Goal: Find specific page/section: Find specific page/section

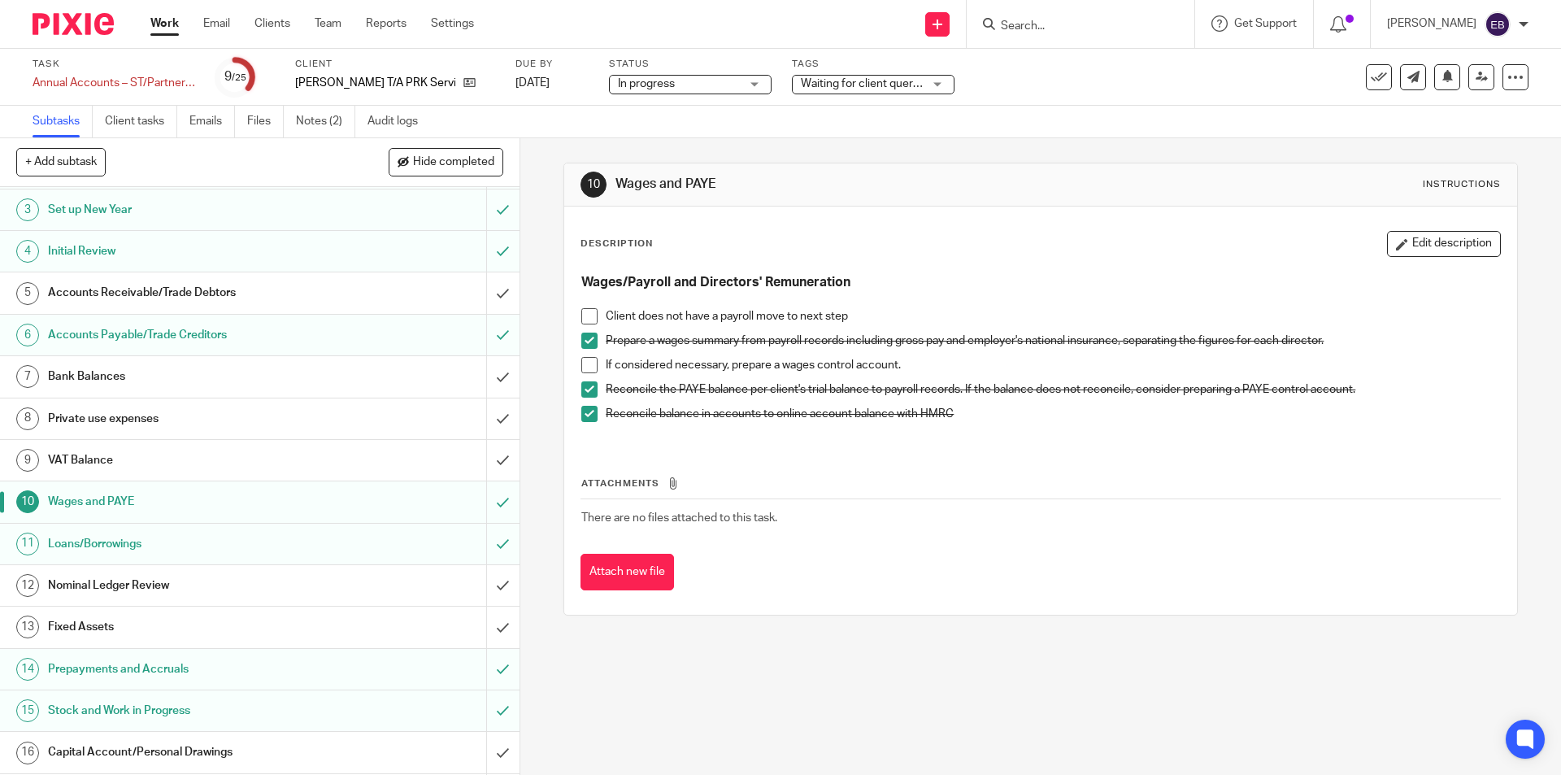
scroll to position [163, 0]
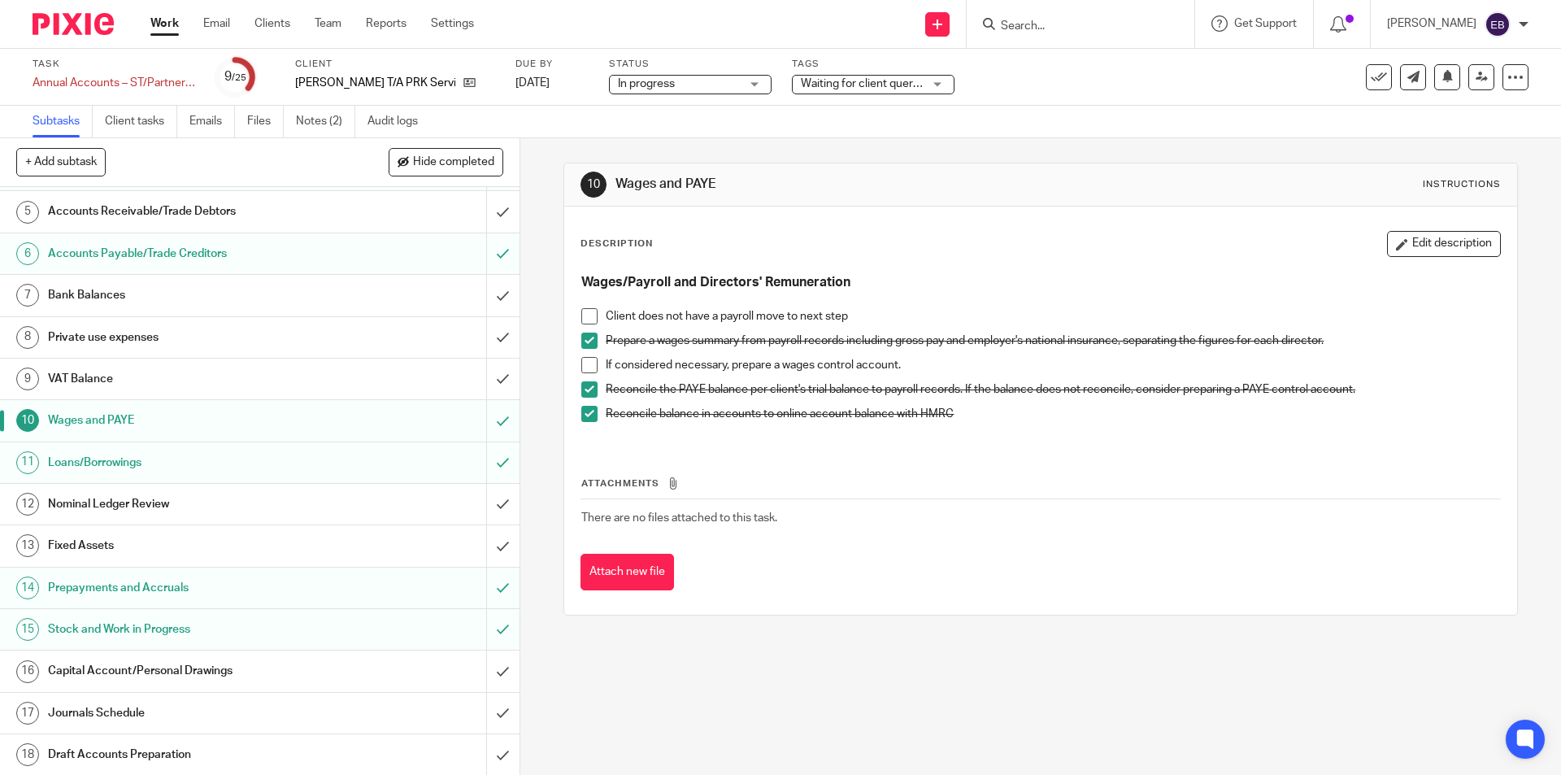
click at [174, 588] on h1 "Prepayments and Accruals" at bounding box center [188, 588] width 281 height 24
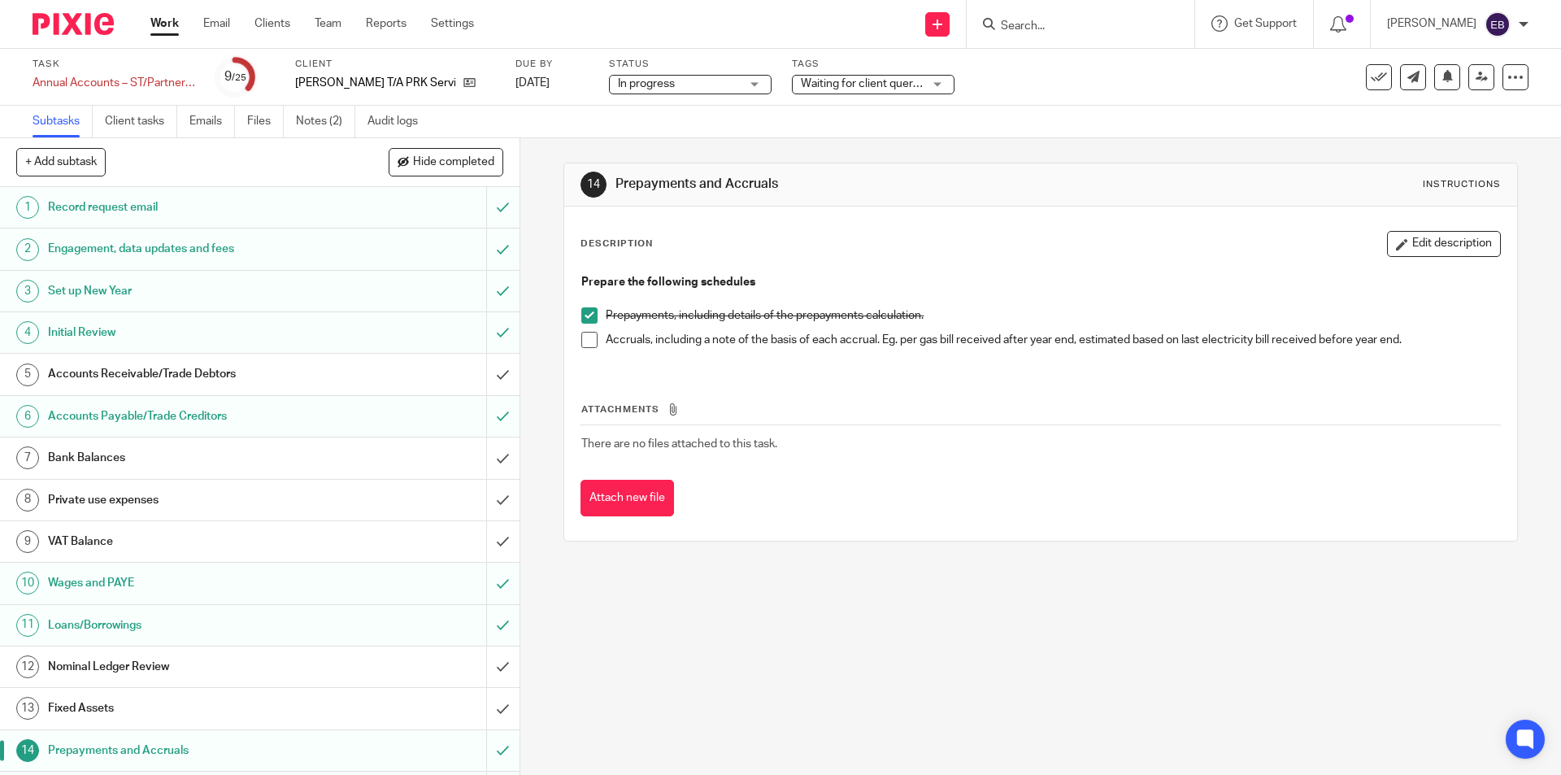
click at [581, 341] on span at bounding box center [589, 340] width 16 height 16
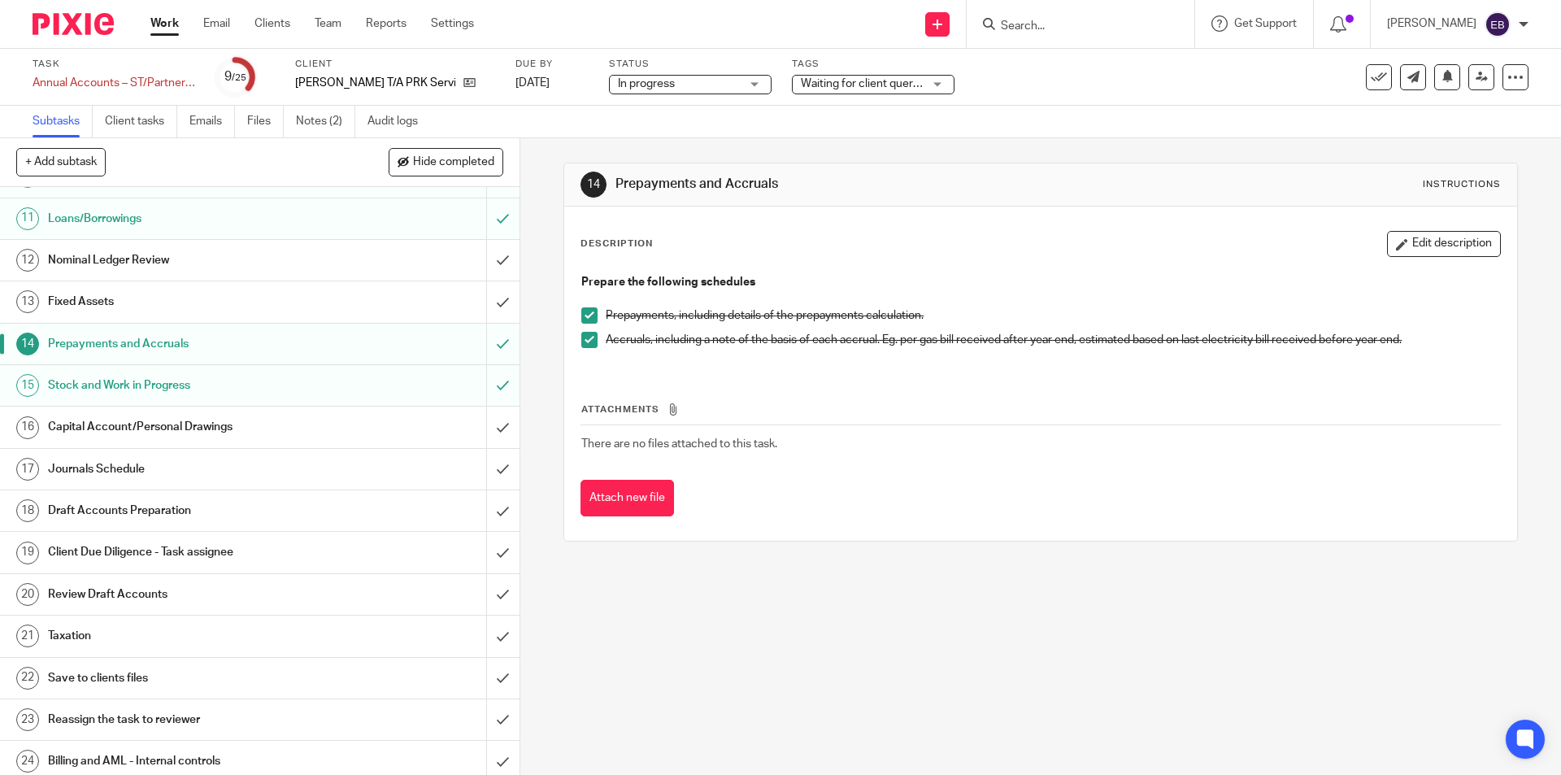
scroll to position [456, 0]
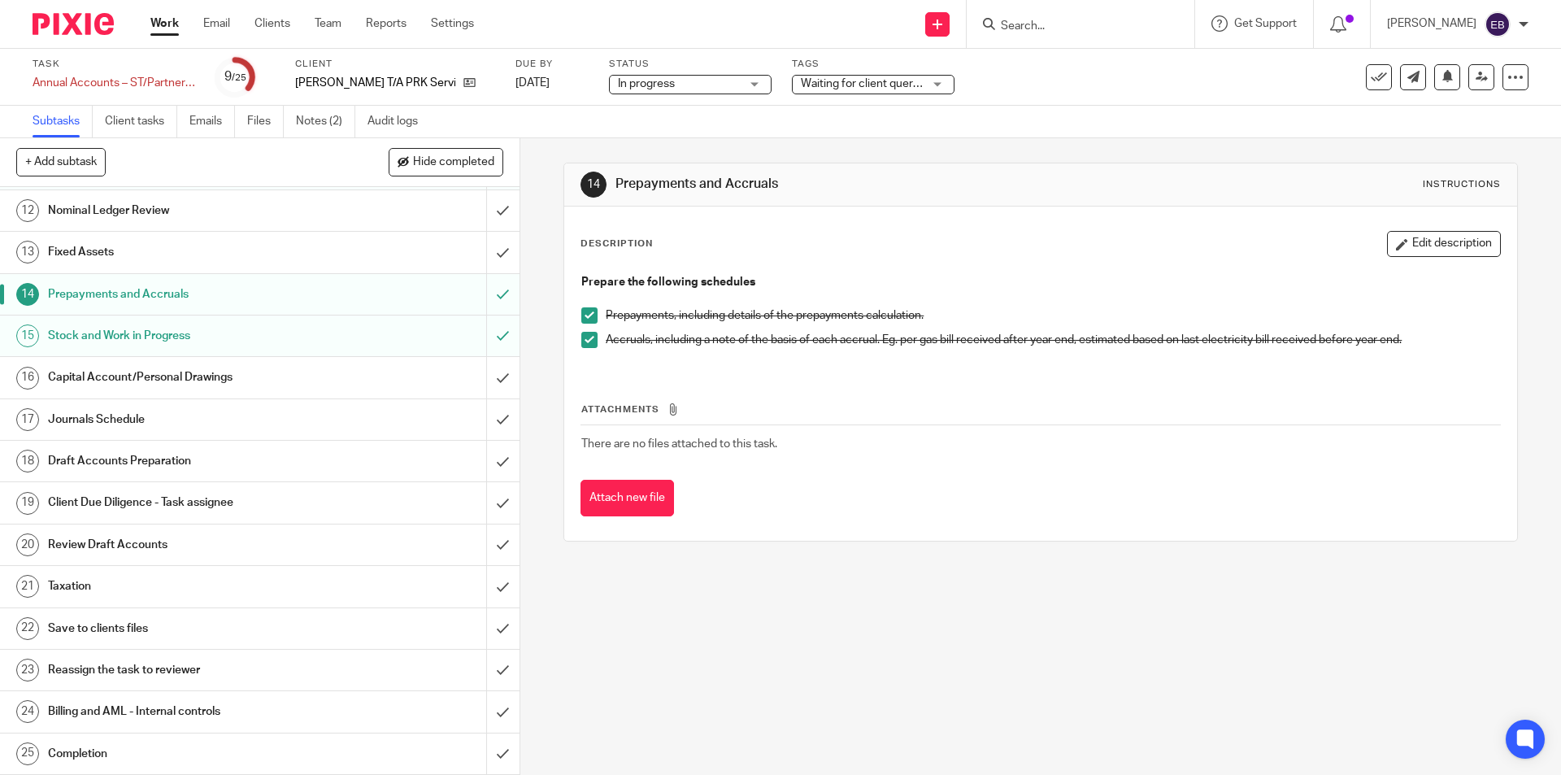
click at [138, 423] on h1 "Journals Schedule" at bounding box center [188, 419] width 281 height 24
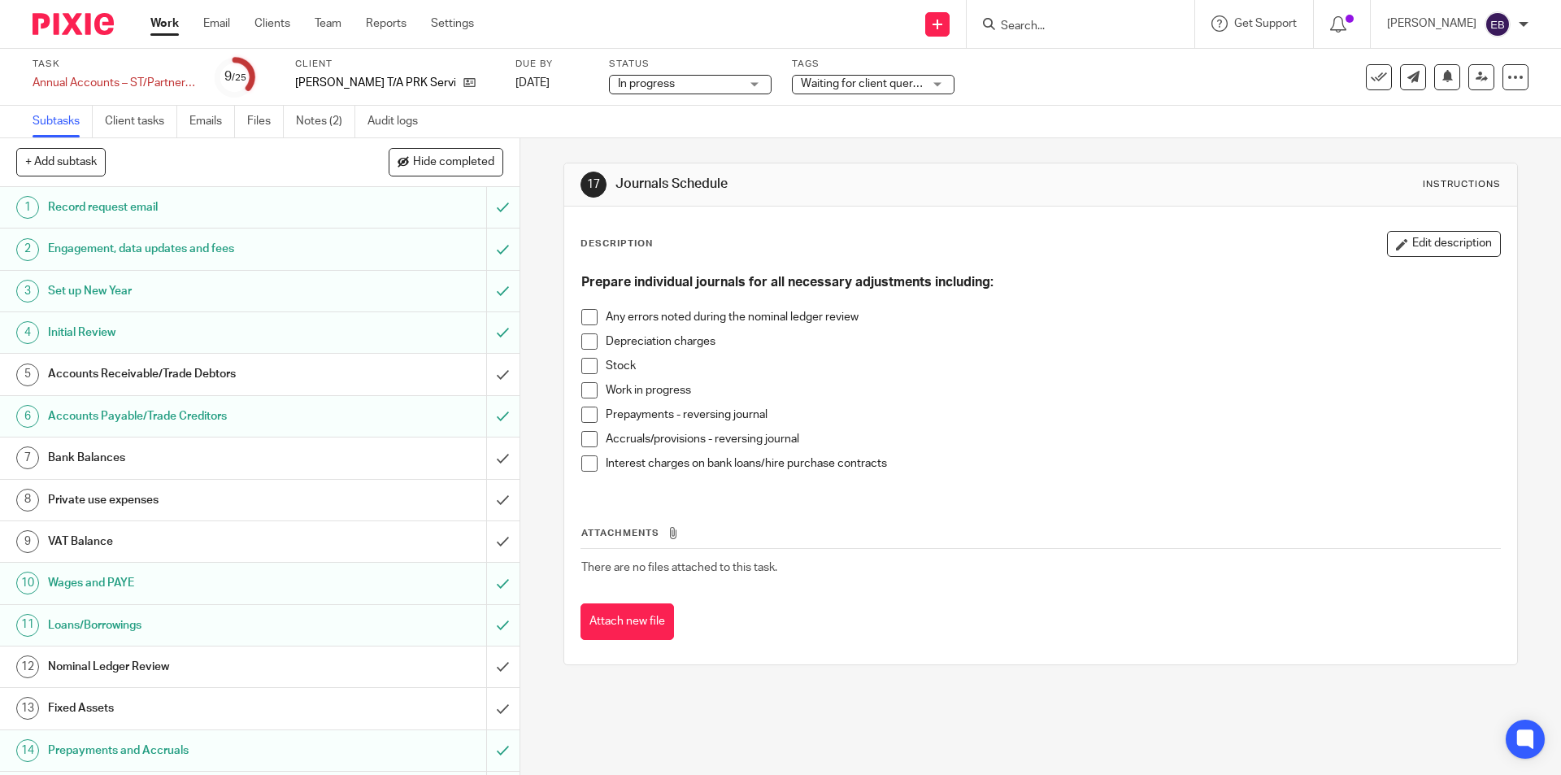
click at [597, 338] on li "Depreciation charges" at bounding box center [1040, 345] width 918 height 24
click at [589, 338] on span at bounding box center [589, 341] width 16 height 16
click at [583, 412] on span at bounding box center [589, 415] width 16 height 16
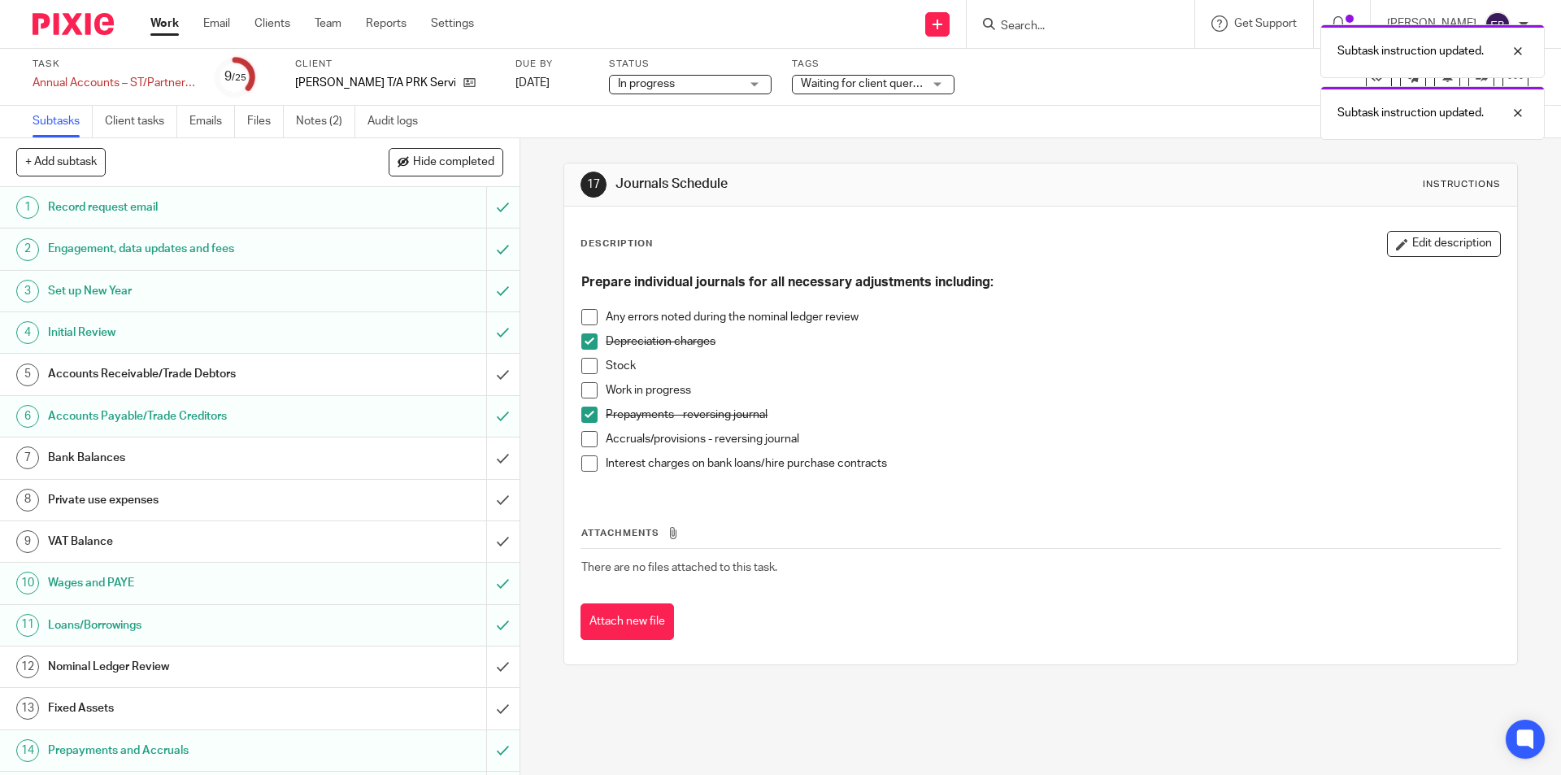
click at [585, 437] on span at bounding box center [589, 439] width 16 height 16
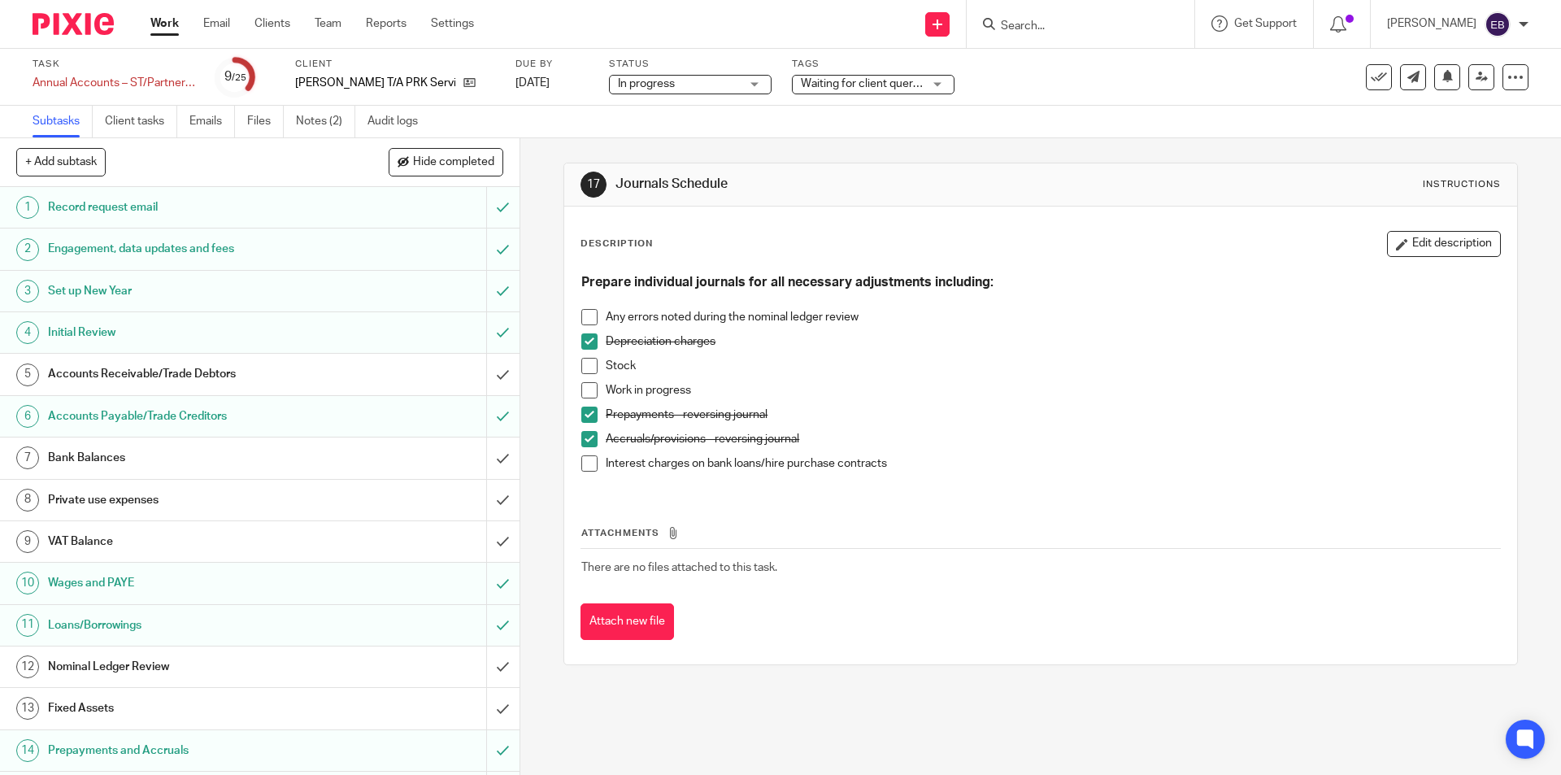
click at [587, 464] on span at bounding box center [589, 463] width 16 height 16
click at [133, 708] on h1 "Fixed Assets" at bounding box center [188, 708] width 281 height 24
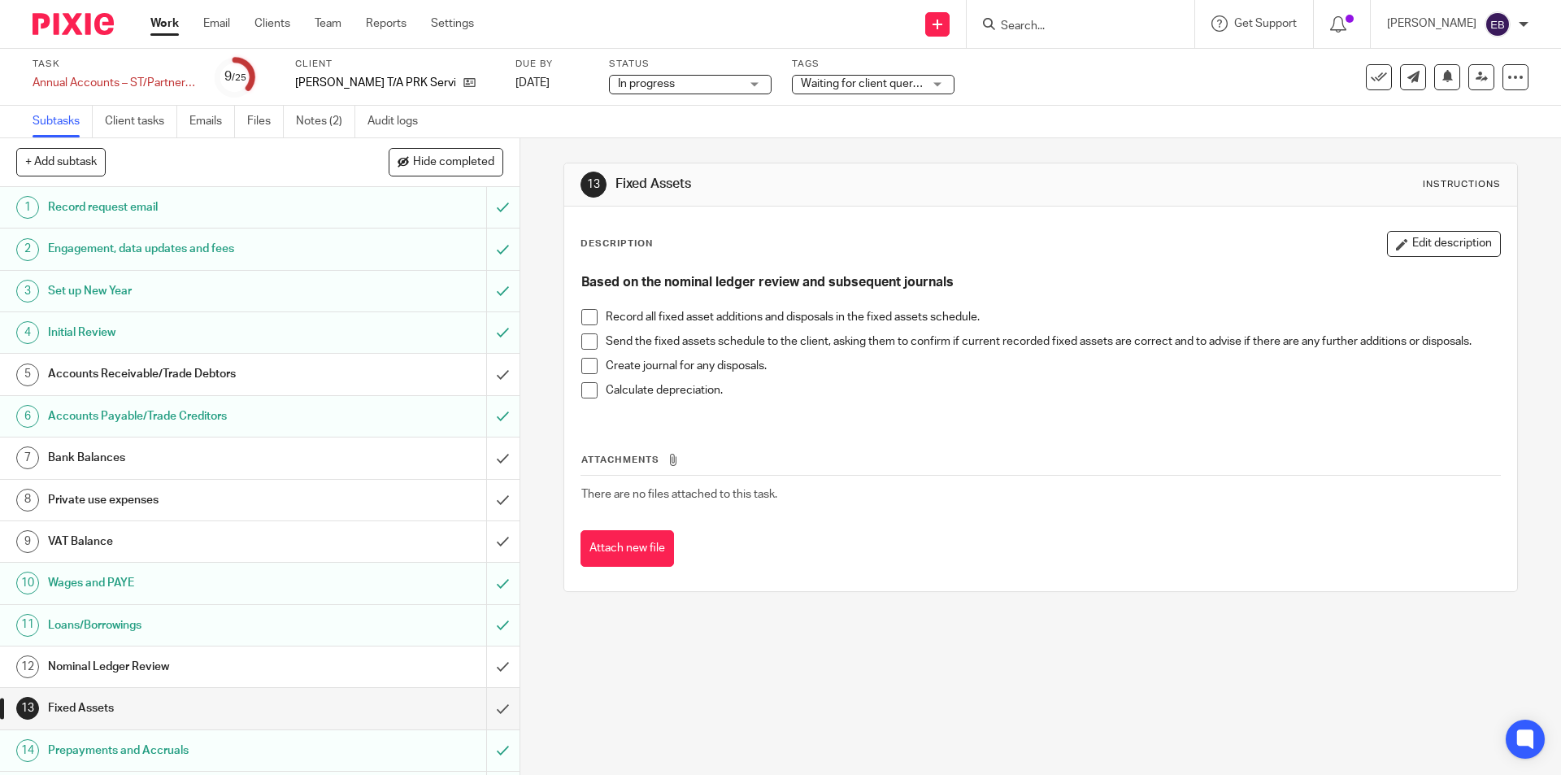
click at [581, 312] on span at bounding box center [589, 317] width 16 height 16
click at [584, 364] on span at bounding box center [589, 366] width 16 height 16
